Goal: Transaction & Acquisition: Obtain resource

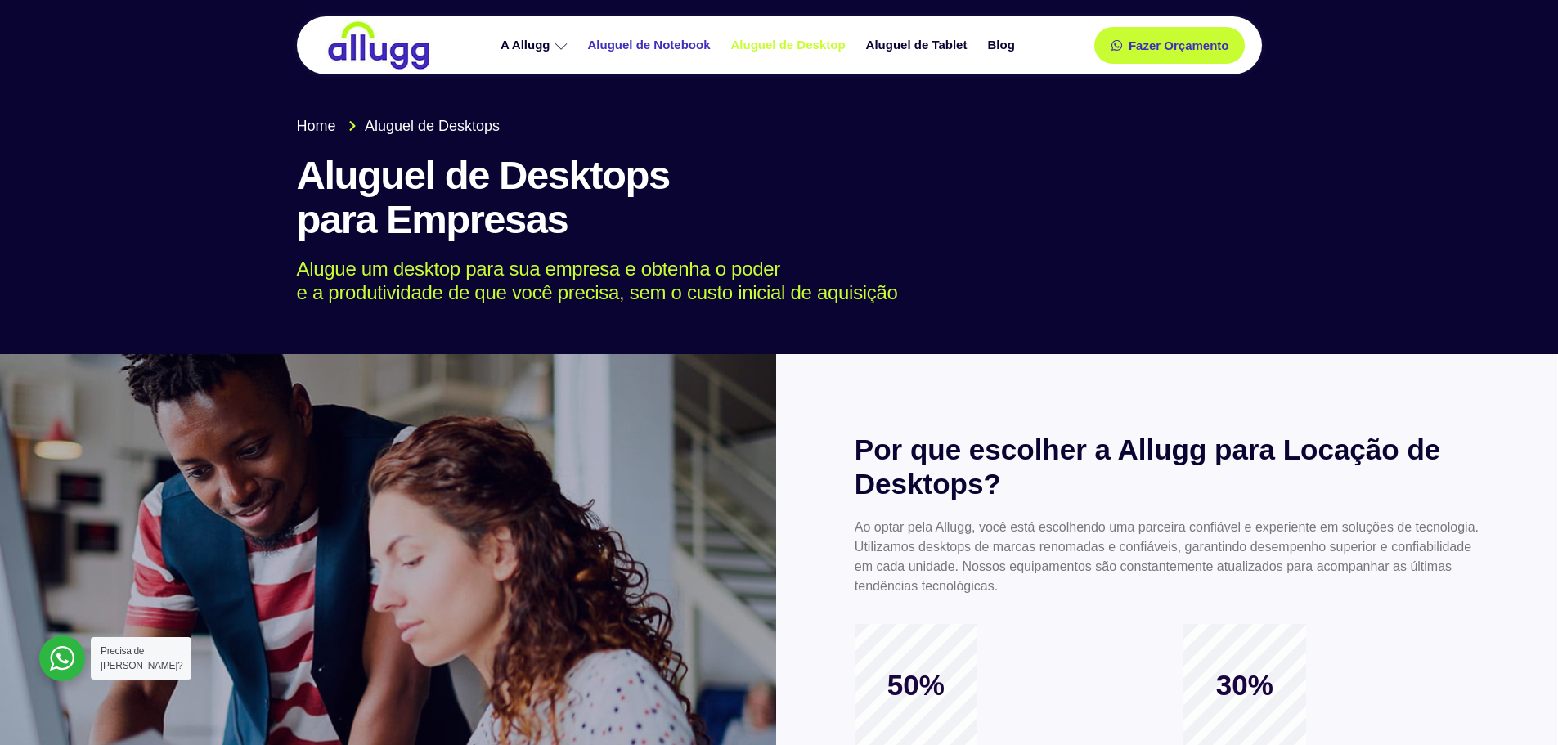
click at [693, 43] on link "Aluguel de Notebook" at bounding box center [651, 45] width 143 height 29
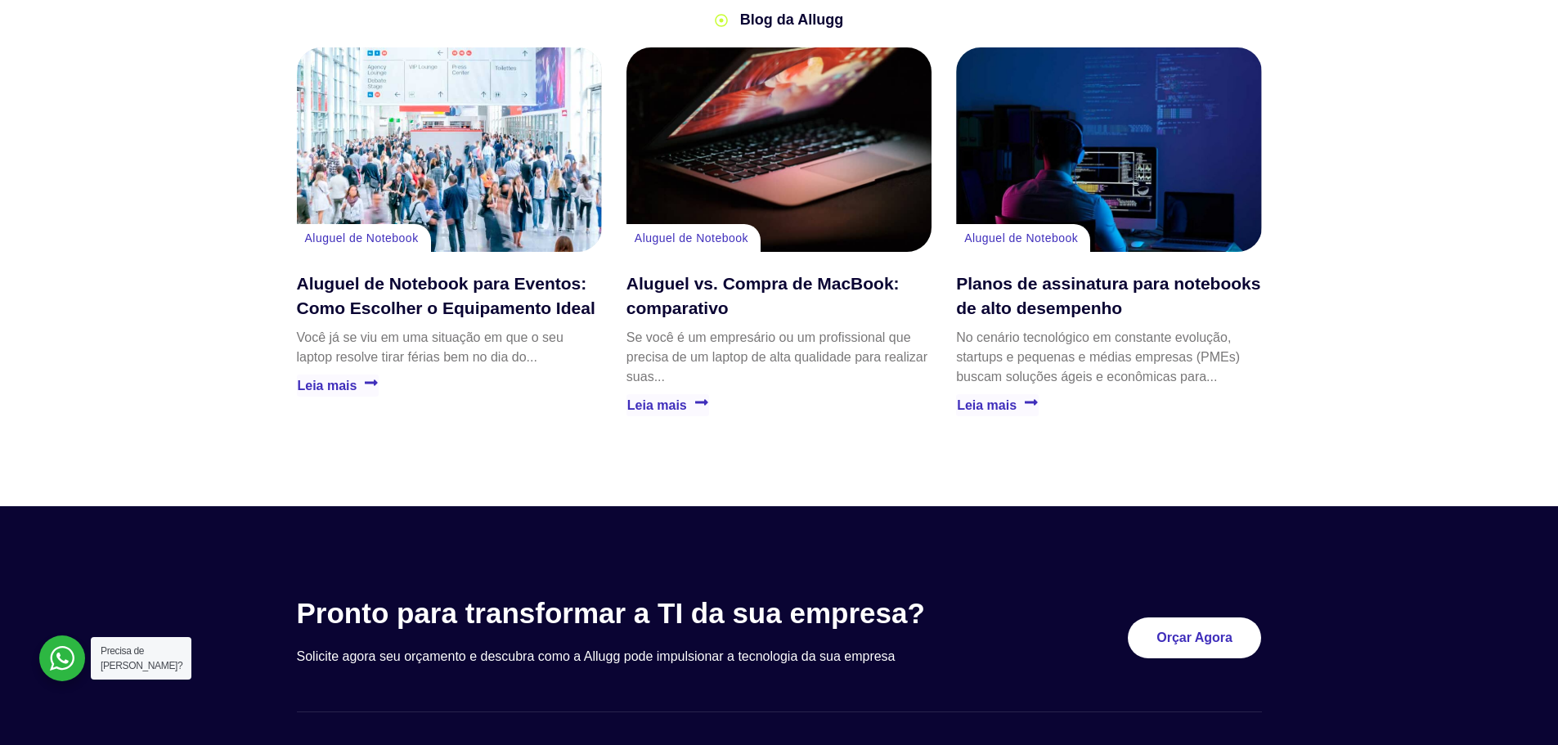
scroll to position [3272, 0]
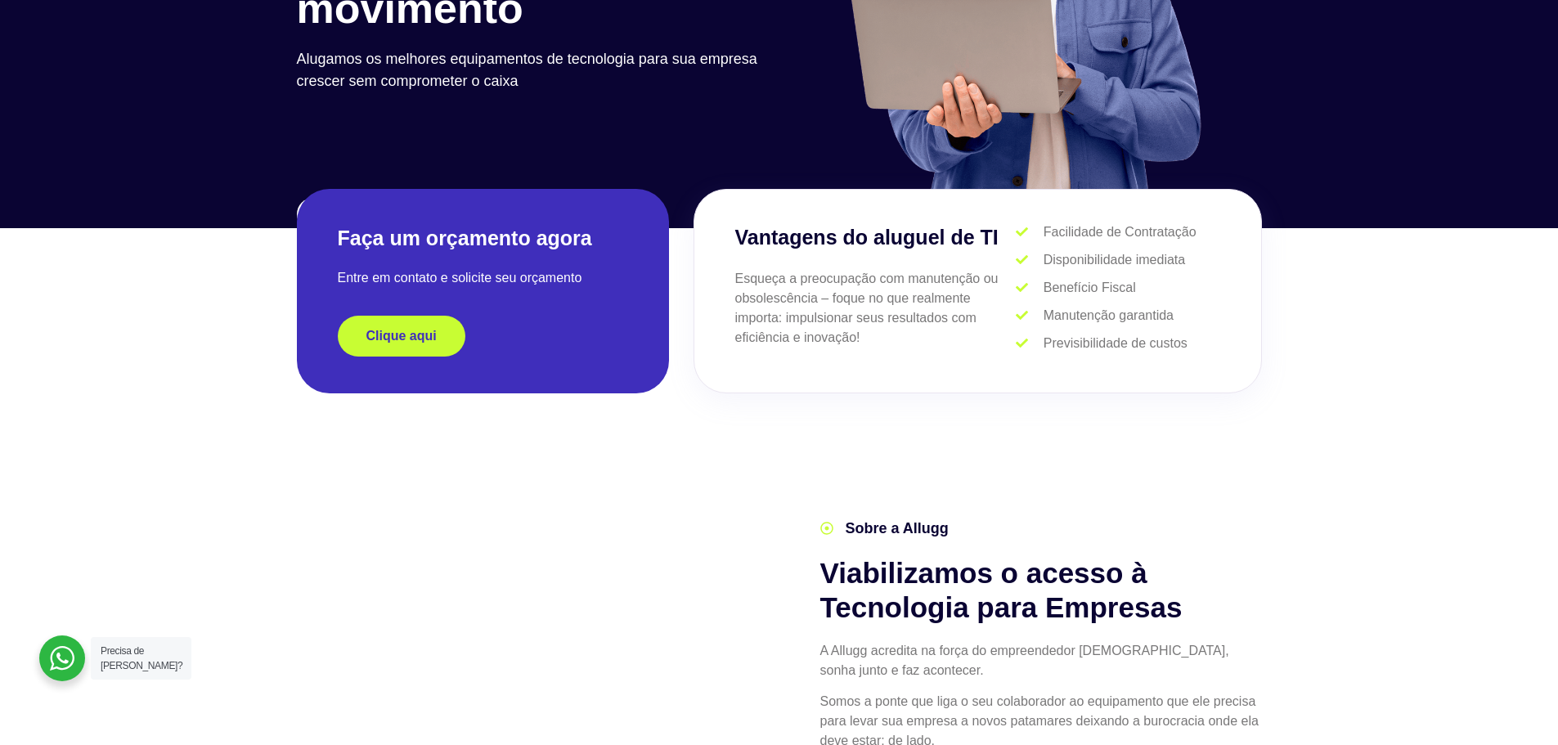
scroll to position [327, 0]
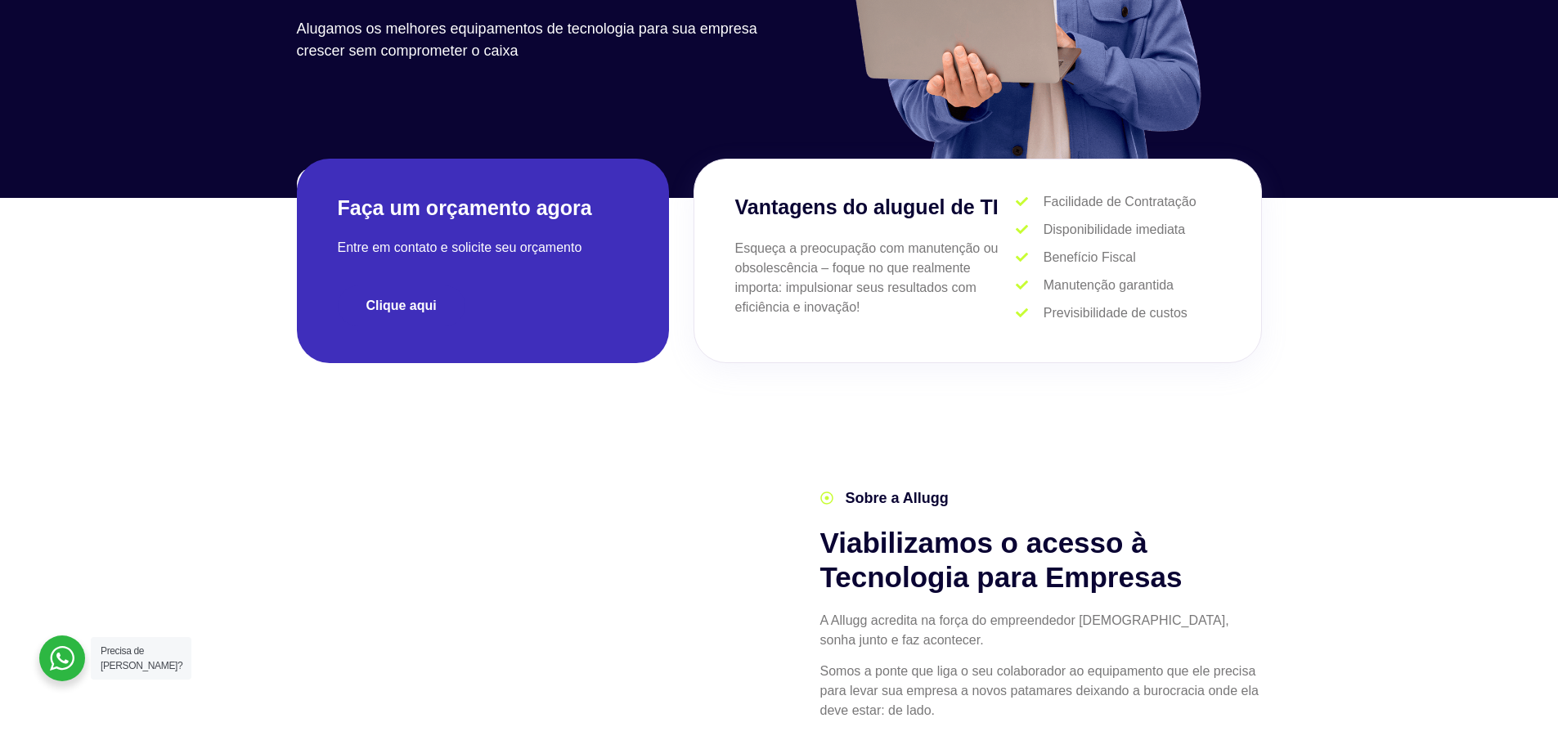
click at [443, 303] on link "Clique aqui" at bounding box center [402, 306] width 128 height 41
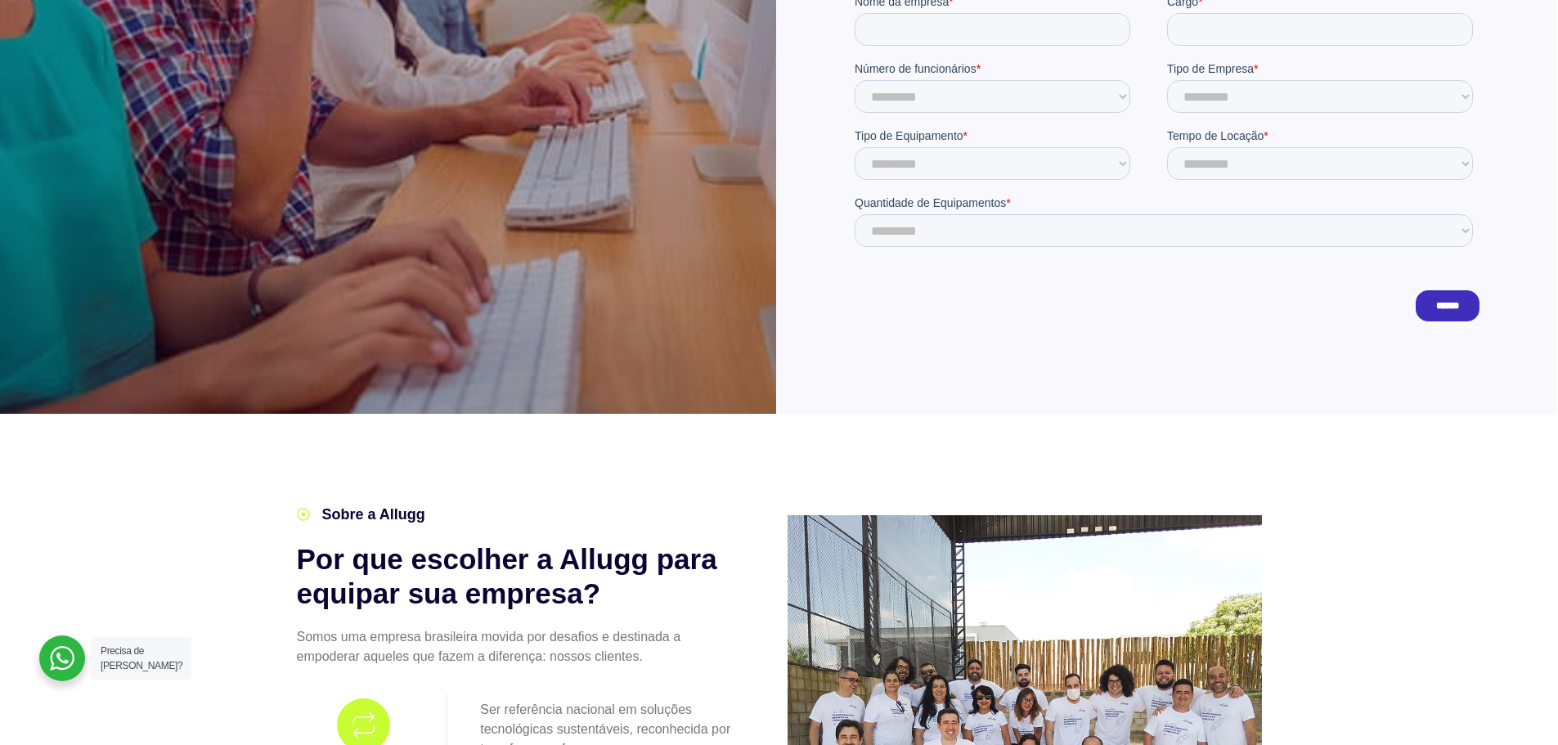
scroll to position [736, 0]
